Goal: Book appointment/travel/reservation

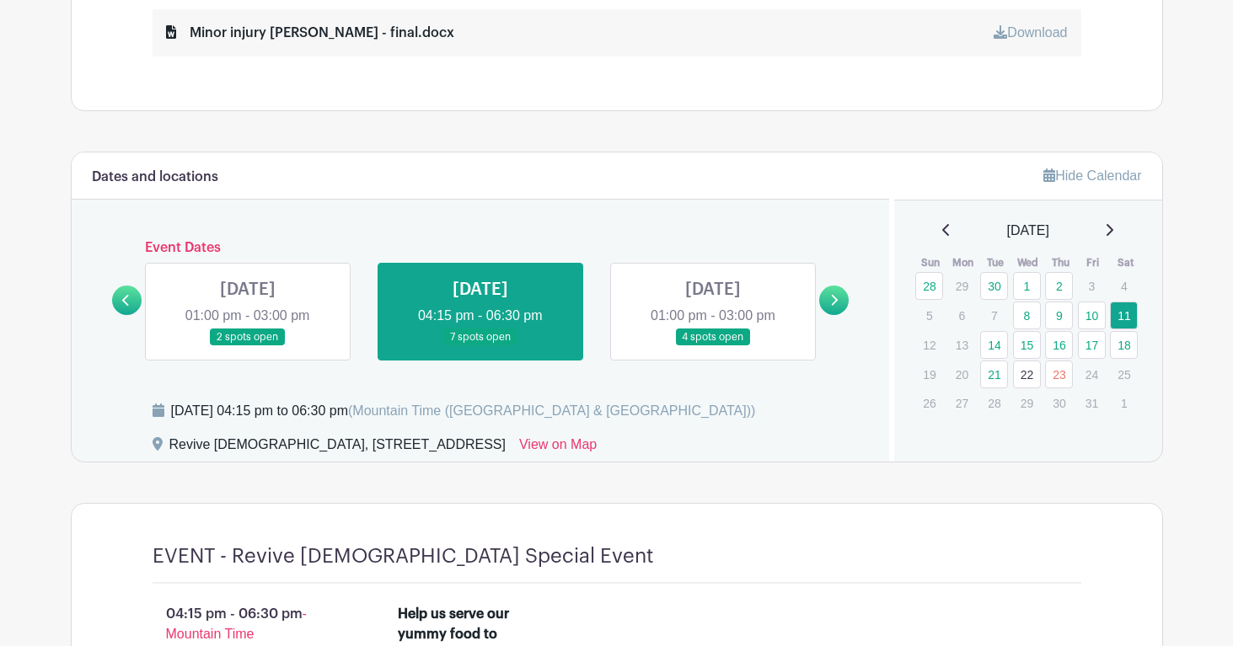
scroll to position [906, 0]
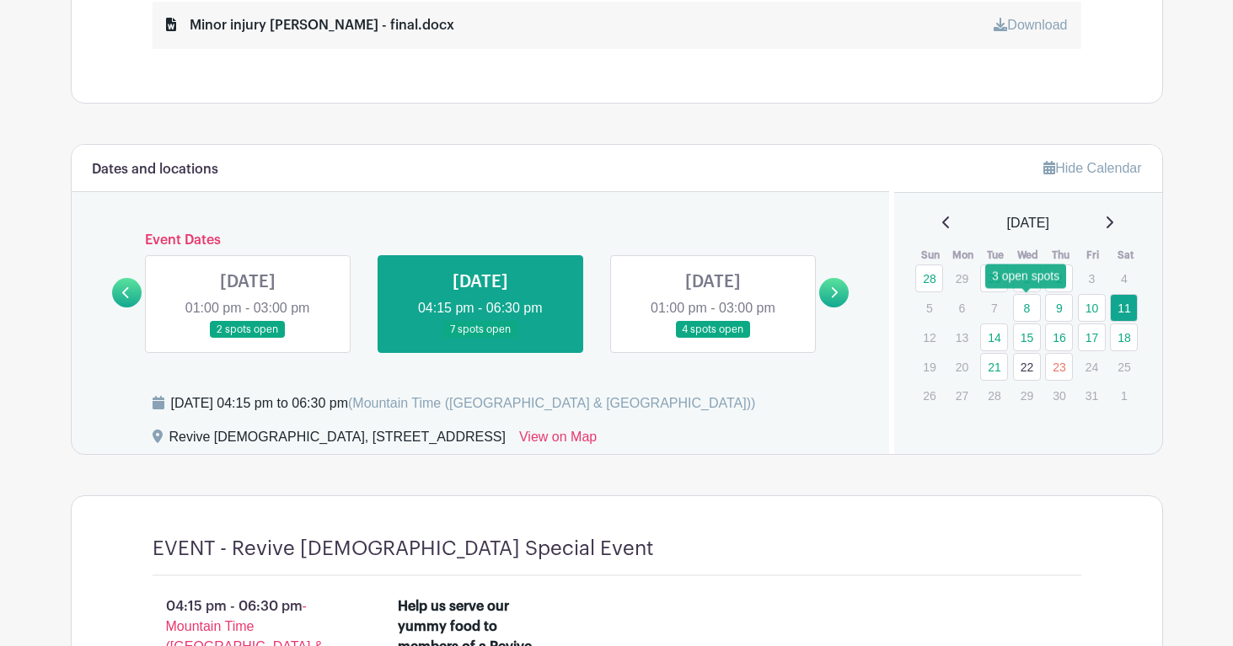
click at [1026, 306] on link "8" at bounding box center [1027, 308] width 28 height 28
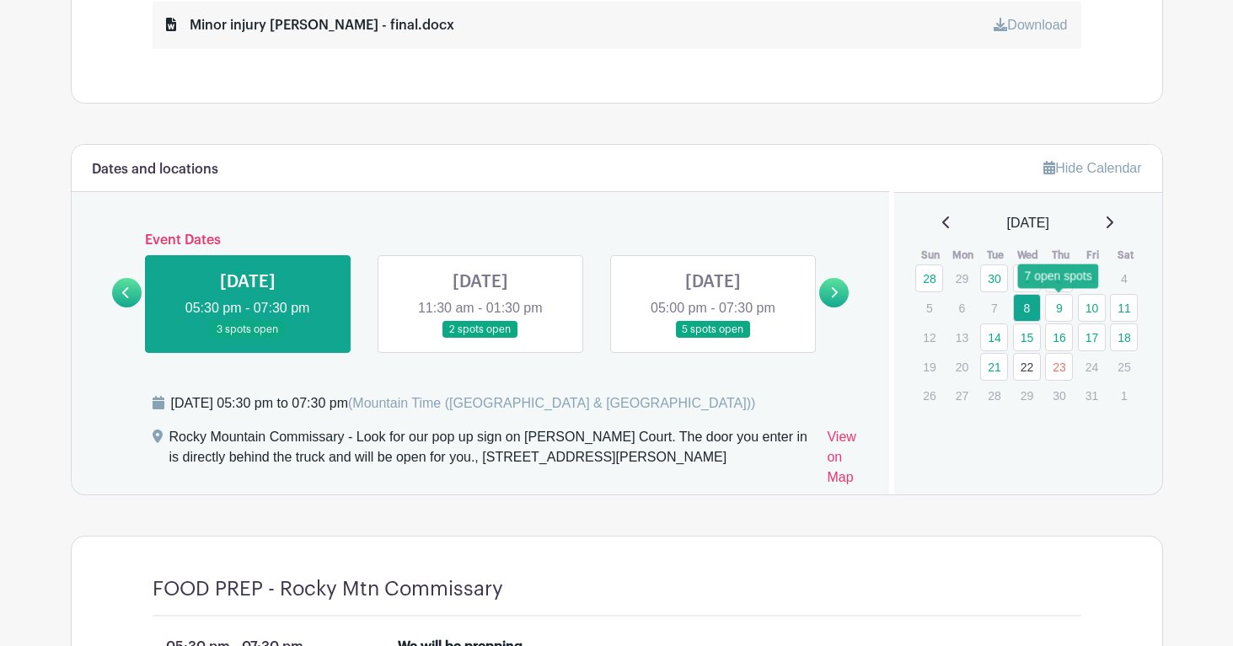
click at [1059, 310] on link "9" at bounding box center [1059, 308] width 28 height 28
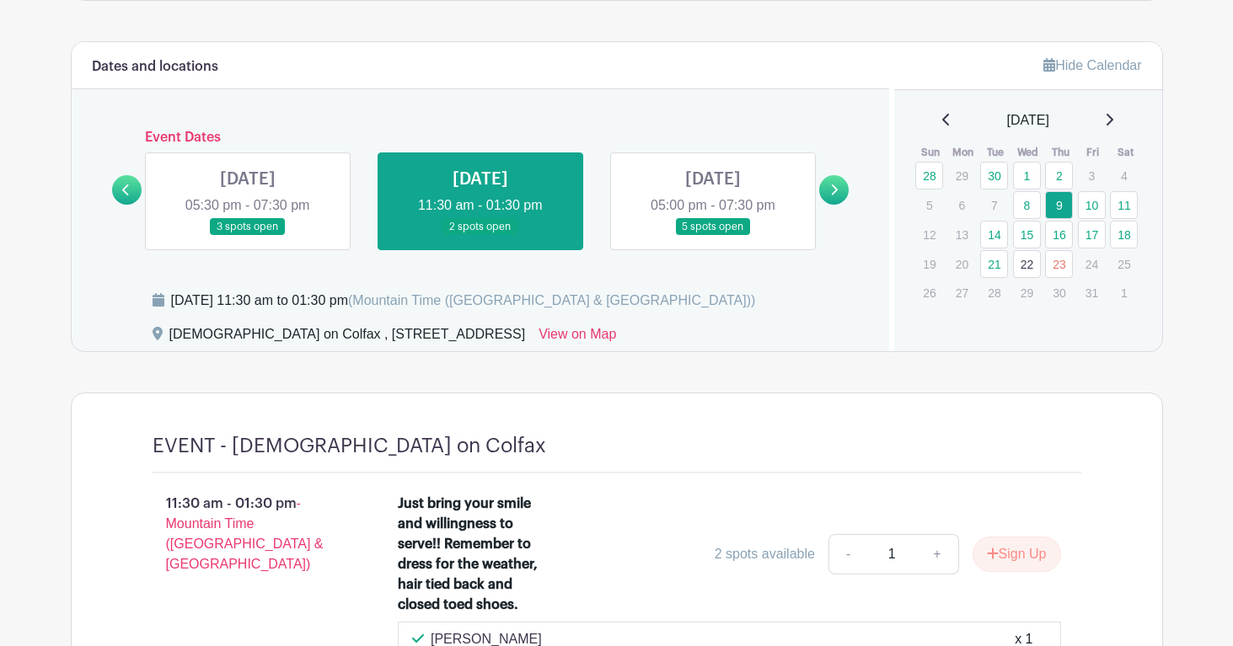
scroll to position [1001, 0]
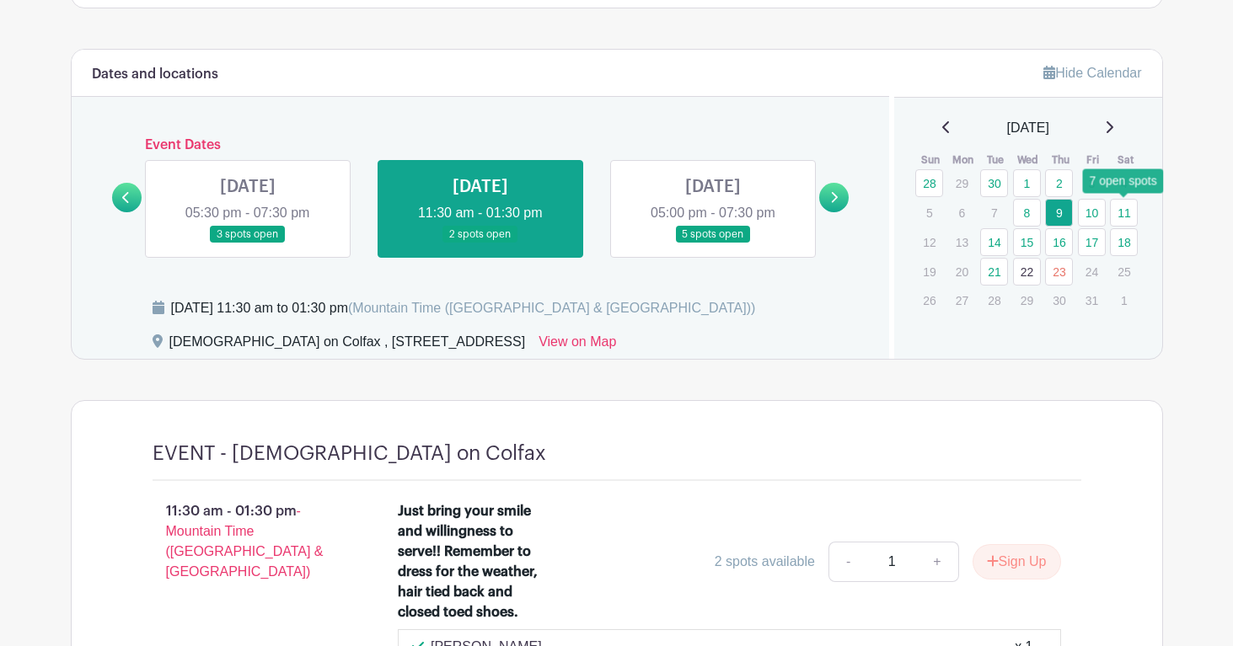
click at [1123, 216] on link "11" at bounding box center [1124, 213] width 28 height 28
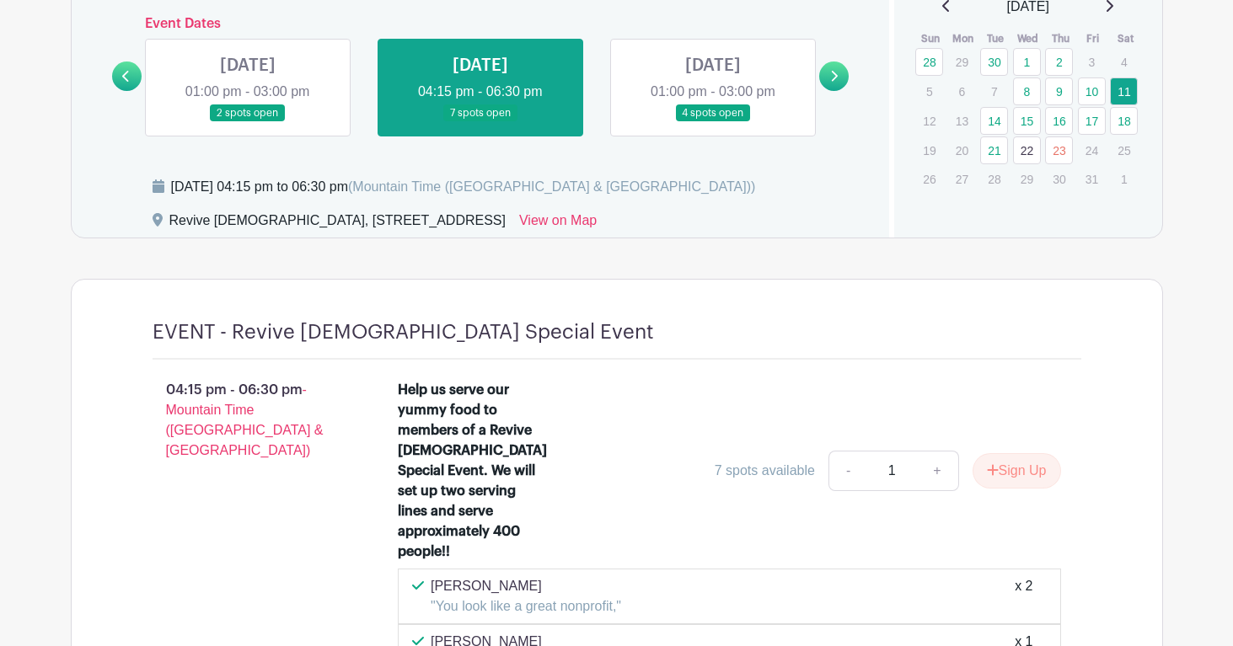
scroll to position [1123, 0]
